Goal: Transaction & Acquisition: Obtain resource

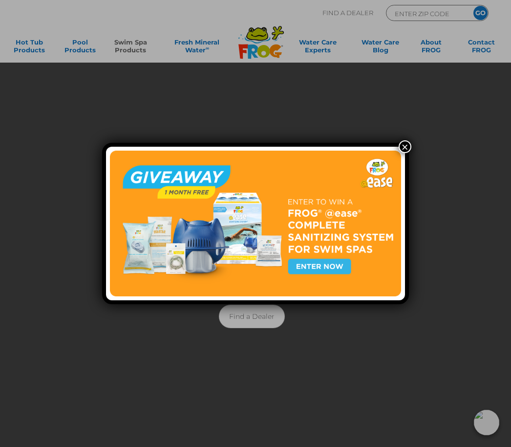
click at [326, 268] on img at bounding box center [255, 224] width 291 height 146
click at [340, 265] on img at bounding box center [255, 224] width 291 height 146
click at [342, 262] on img at bounding box center [255, 224] width 291 height 146
click at [339, 261] on img at bounding box center [255, 224] width 291 height 146
click at [329, 267] on img at bounding box center [255, 224] width 291 height 146
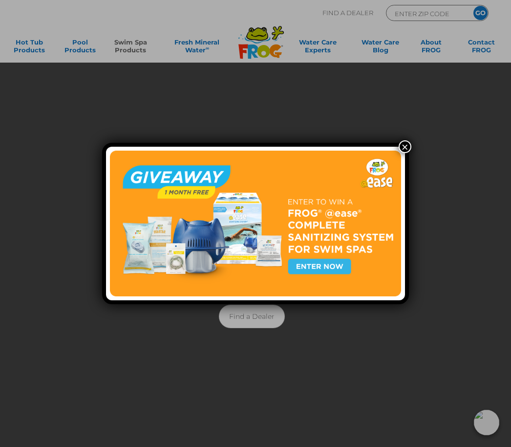
click at [329, 267] on img at bounding box center [255, 224] width 291 height 146
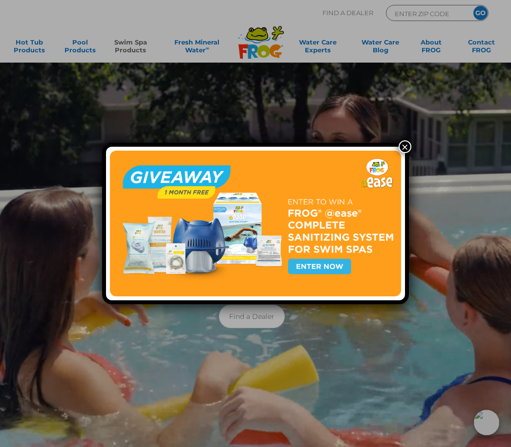
click at [331, 255] on img at bounding box center [255, 224] width 291 height 146
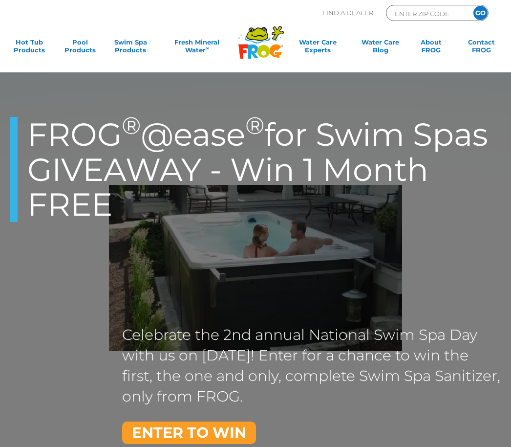
click at [325, 266] on div "FROG ® @ease ® for Swim Spas GIVEAWAY - Win 1 Month FREE Celebrate the 2nd annu…" at bounding box center [255, 267] width 511 height 391
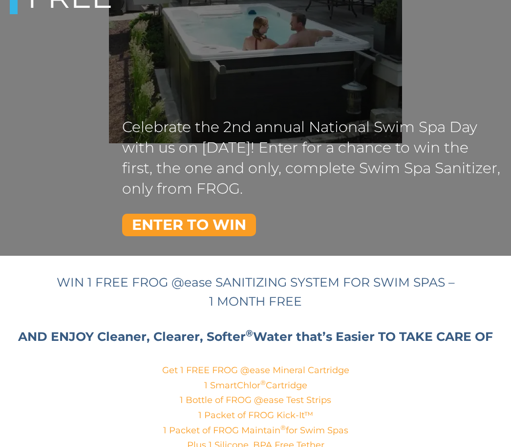
scroll to position [175, 0]
click at [234, 225] on link "ENTER TO WIN" at bounding box center [189, 225] width 134 height 22
